Goal: Find specific page/section: Find specific page/section

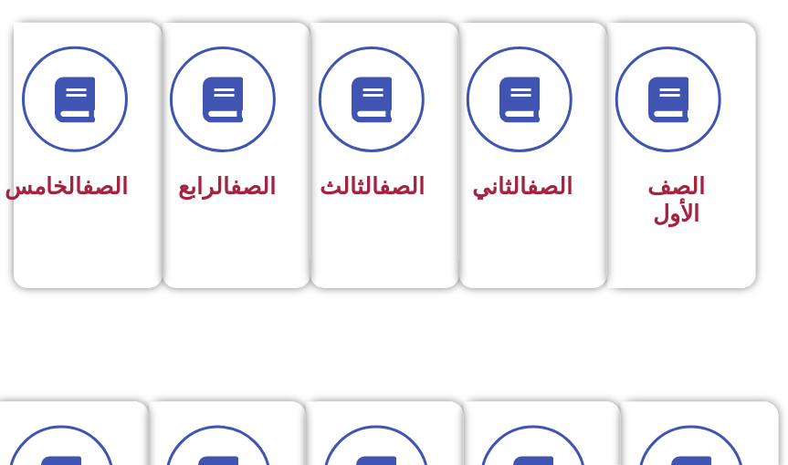
scroll to position [499, 0]
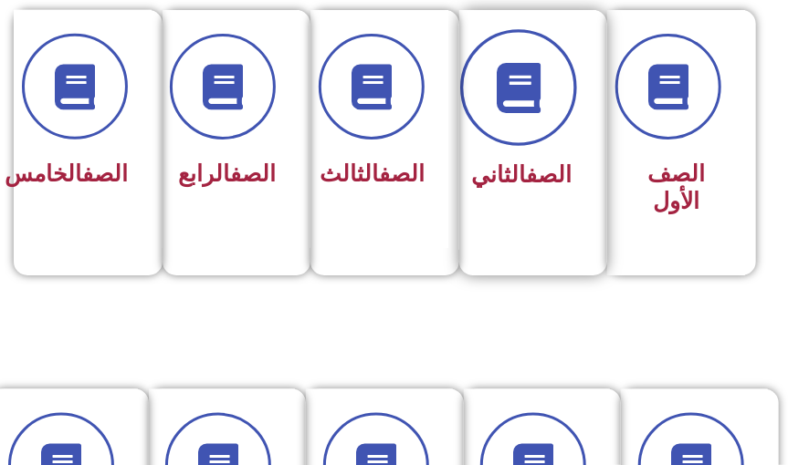
click at [524, 123] on span at bounding box center [519, 87] width 117 height 117
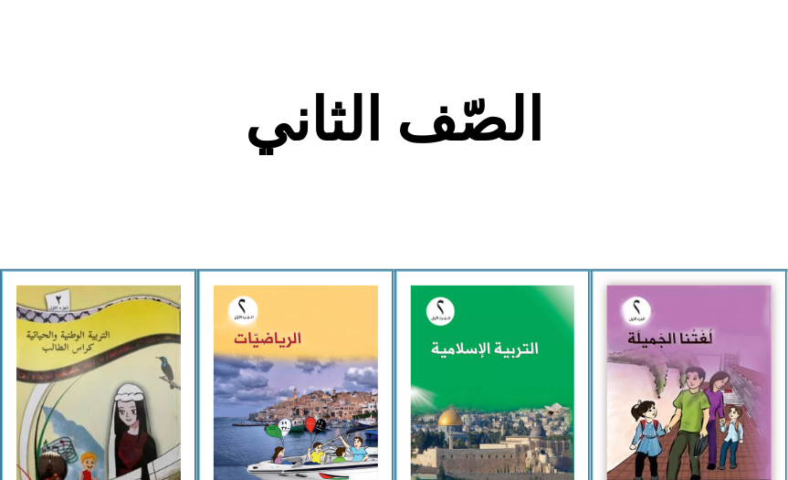
scroll to position [405, 0]
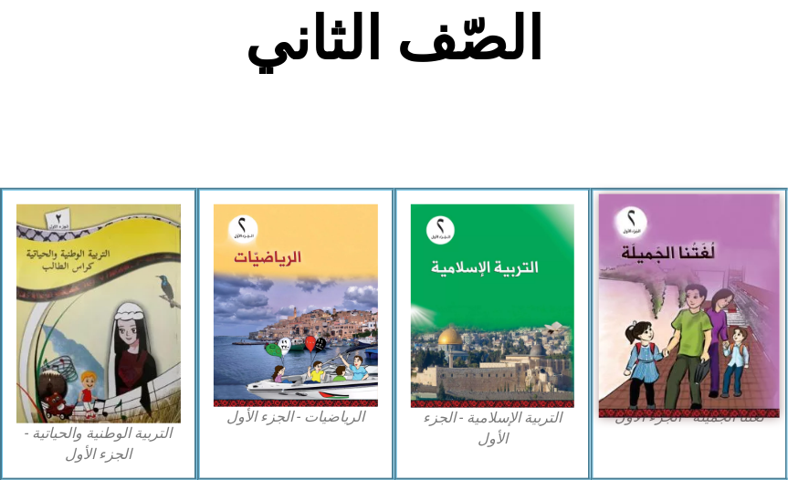
click at [735, 378] on img at bounding box center [689, 305] width 181 height 224
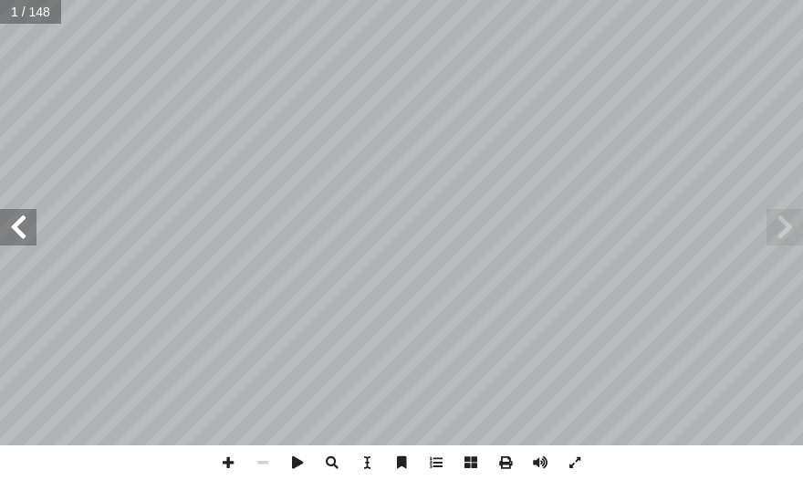
click at [11, 228] on span at bounding box center [18, 227] width 37 height 37
click at [12, 228] on span at bounding box center [18, 227] width 37 height 37
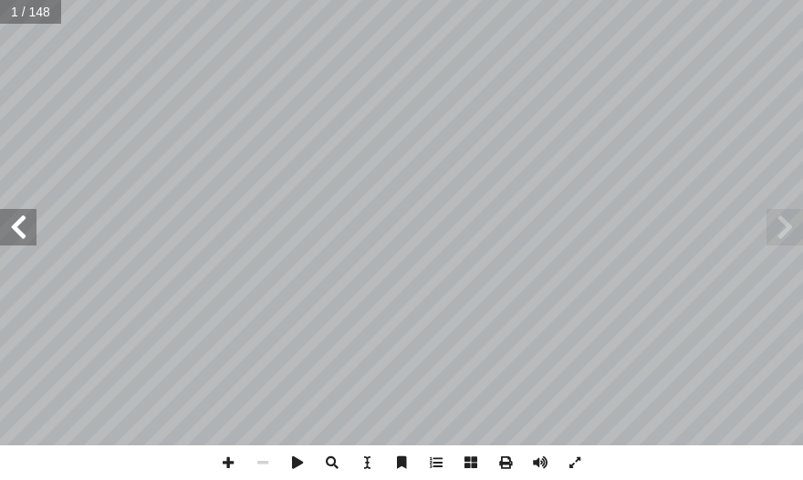
click at [12, 228] on span at bounding box center [18, 227] width 37 height 37
click at [15, 228] on span at bounding box center [18, 227] width 37 height 37
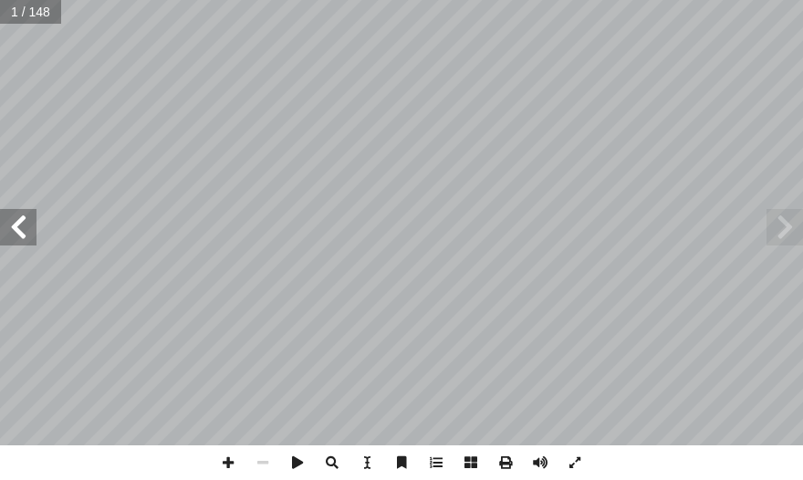
click at [15, 228] on span at bounding box center [18, 227] width 37 height 37
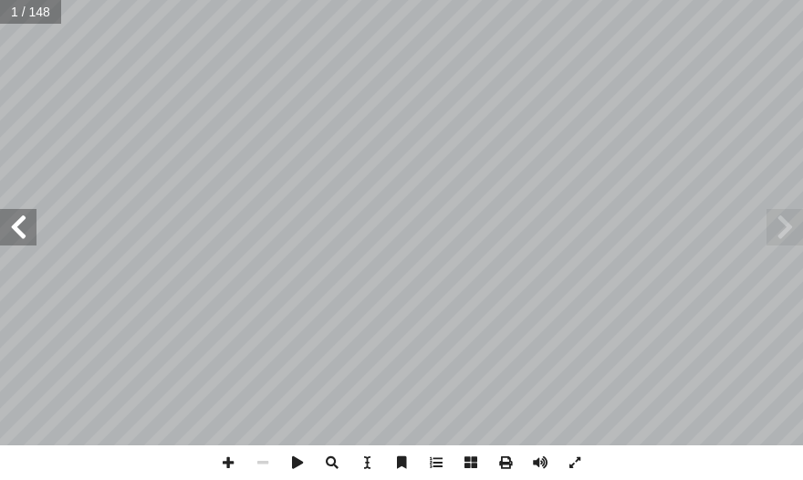
click at [15, 228] on span at bounding box center [18, 227] width 37 height 37
click at [13, 228] on span at bounding box center [18, 227] width 37 height 37
click at [13, 229] on span at bounding box center [18, 227] width 37 height 37
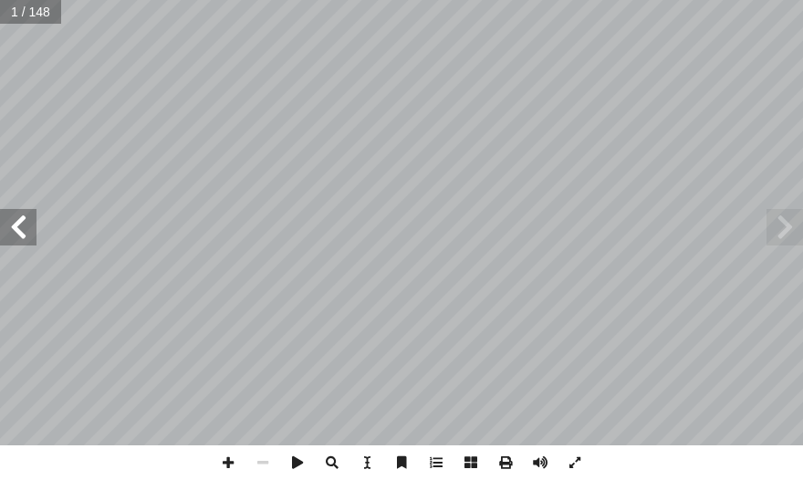
click at [13, 229] on span at bounding box center [18, 227] width 37 height 37
click at [13, 230] on span at bounding box center [18, 227] width 37 height 37
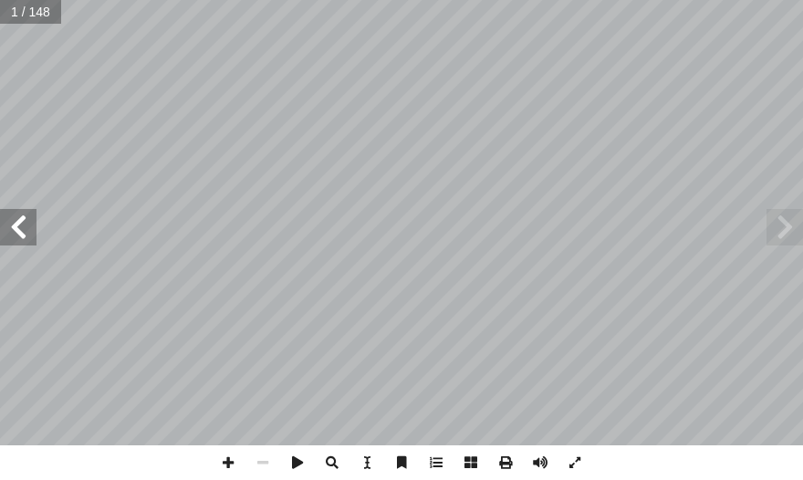
click at [13, 230] on span at bounding box center [18, 227] width 37 height 37
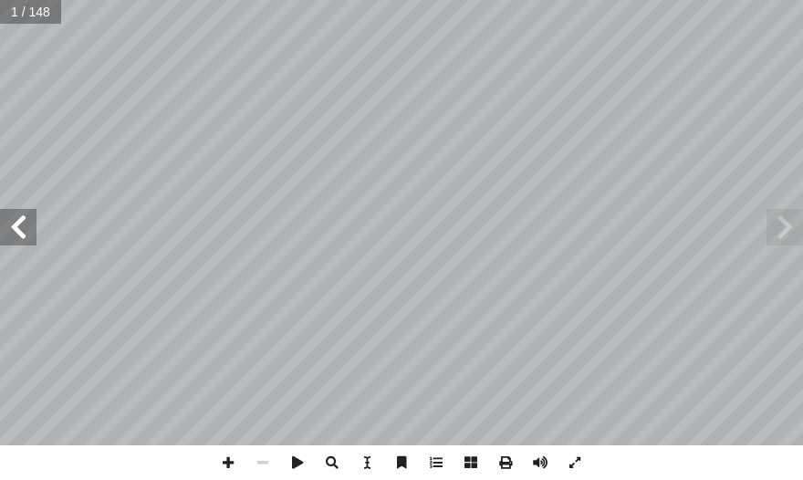
click at [13, 230] on span at bounding box center [18, 227] width 37 height 37
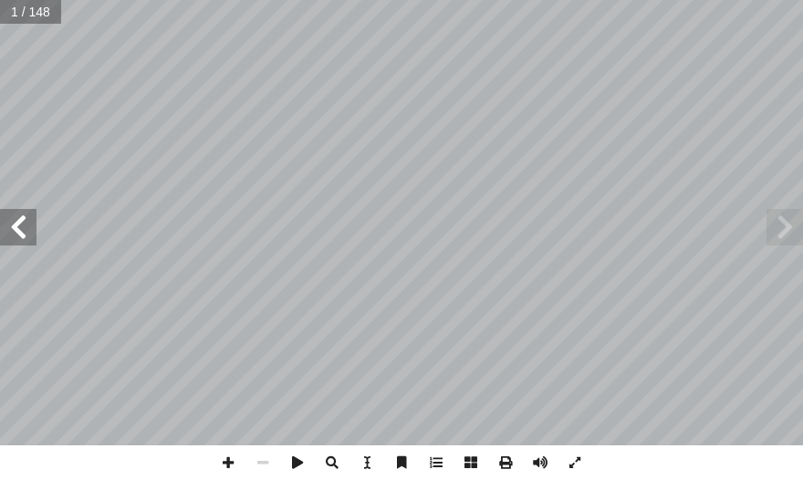
click at [13, 230] on span at bounding box center [18, 227] width 37 height 37
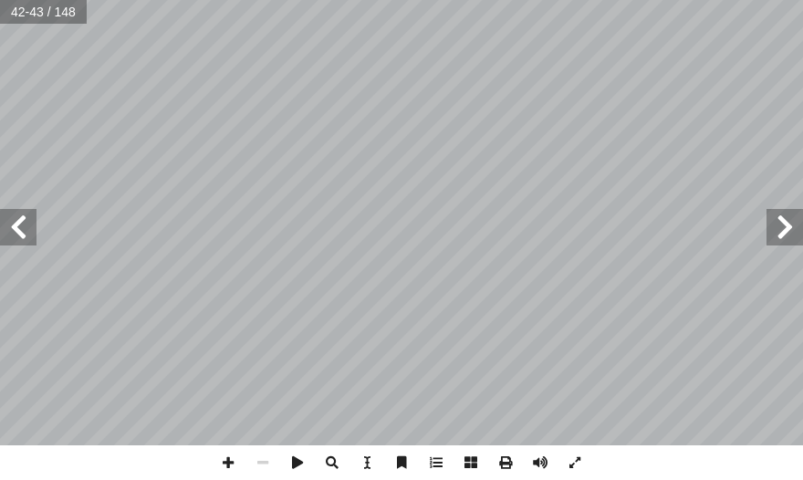
click at [13, 230] on span at bounding box center [18, 227] width 37 height 37
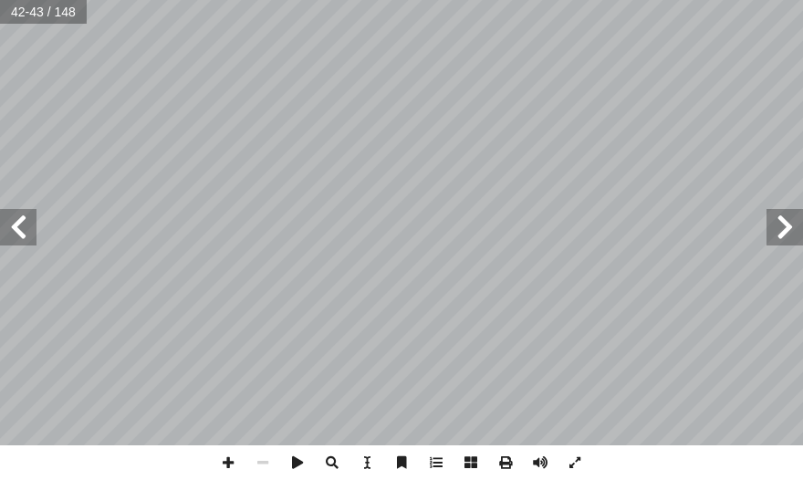
click at [13, 230] on span at bounding box center [18, 227] width 37 height 37
click at [226, 465] on span at bounding box center [228, 462] width 35 height 35
